Goal: Check status

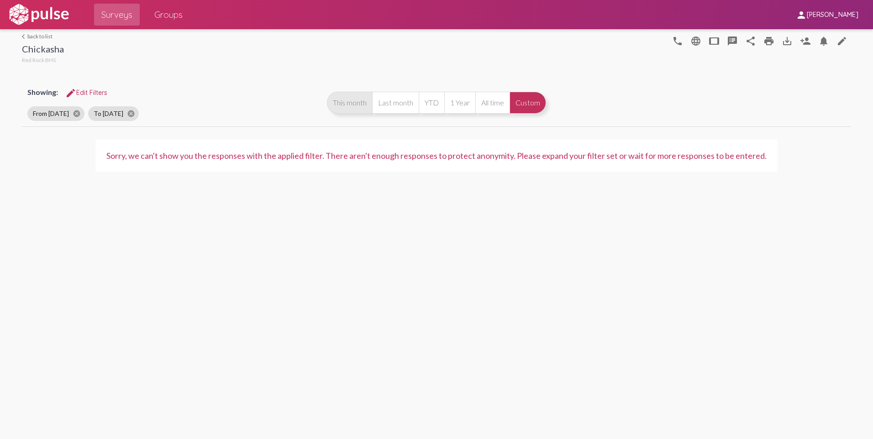
click at [340, 104] on button "This month" at bounding box center [349, 103] width 45 height 22
click at [344, 106] on button "This month" at bounding box center [349, 103] width 45 height 22
